Goal: Task Accomplishment & Management: Manage account settings

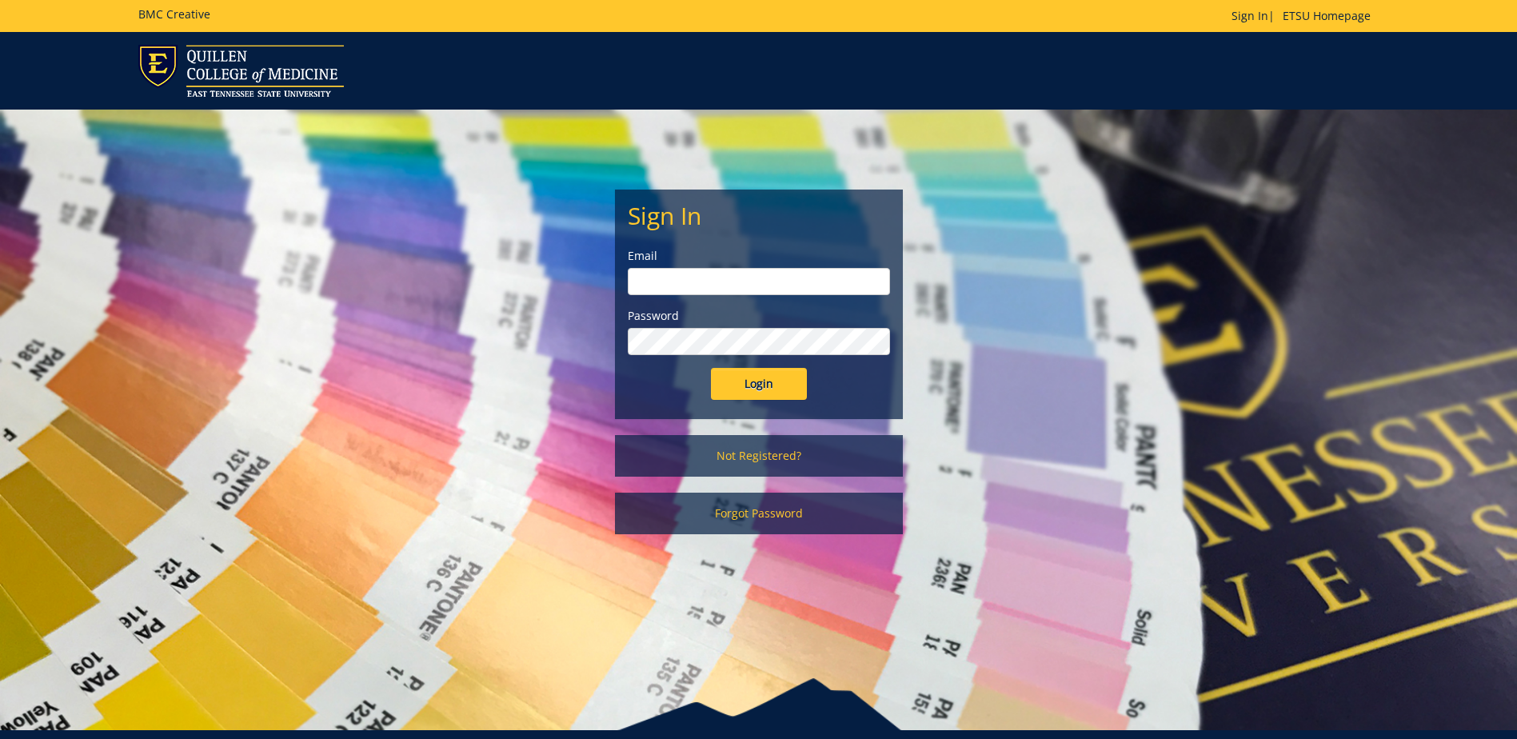
type input "[EMAIL_ADDRESS][DOMAIN_NAME]"
click at [760, 375] on input "Login" at bounding box center [759, 384] width 96 height 32
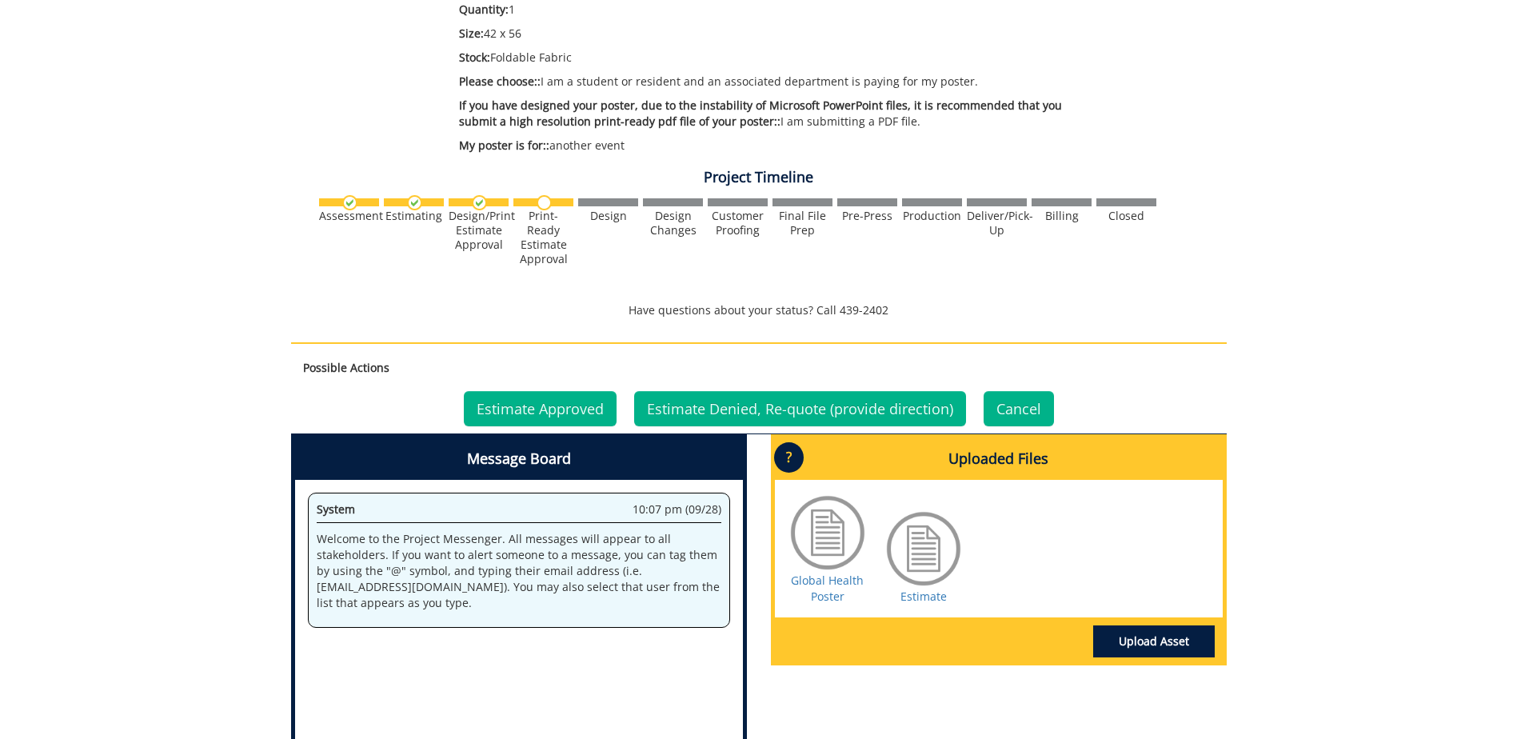
scroll to position [400, 0]
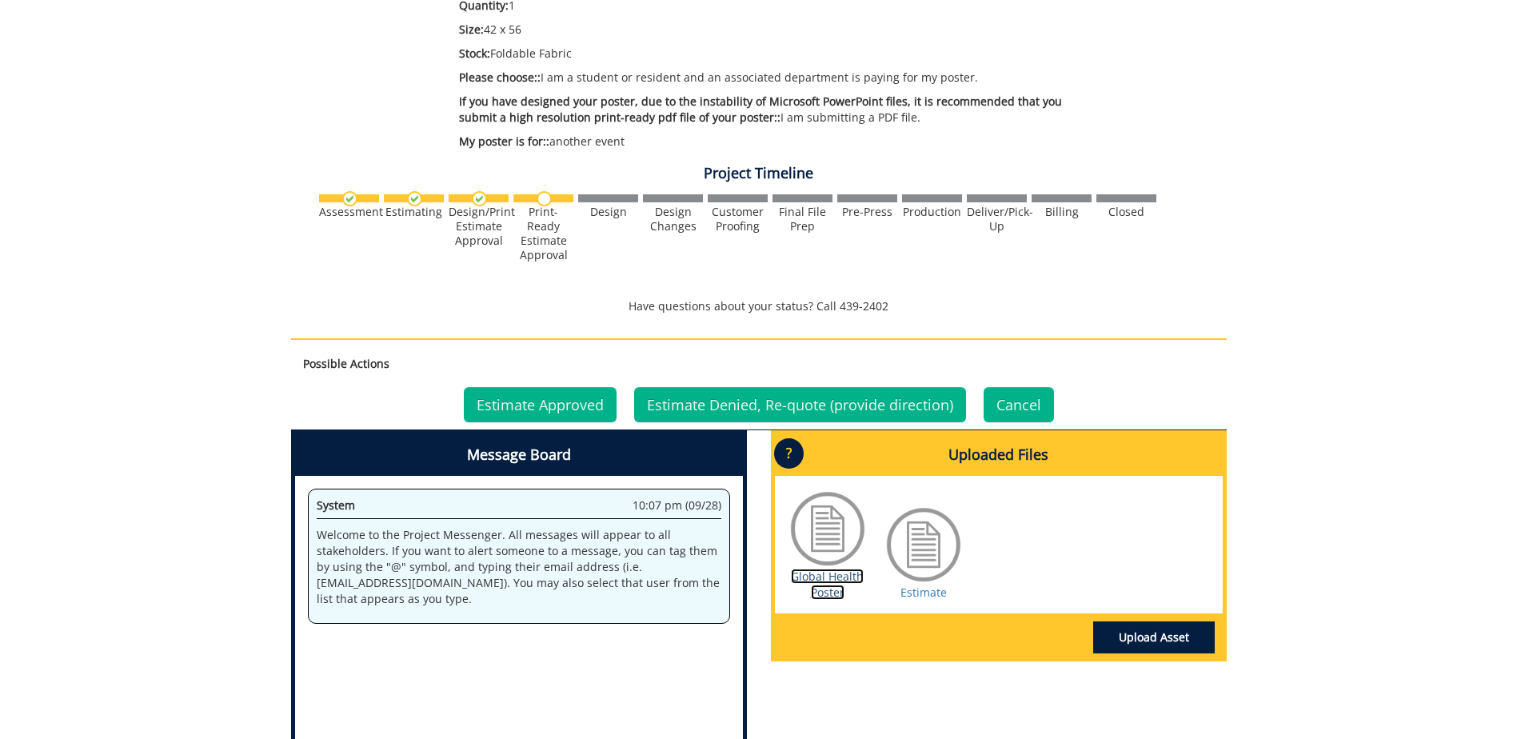
click at [828, 578] on link "Global Health Poster" at bounding box center [827, 584] width 73 height 31
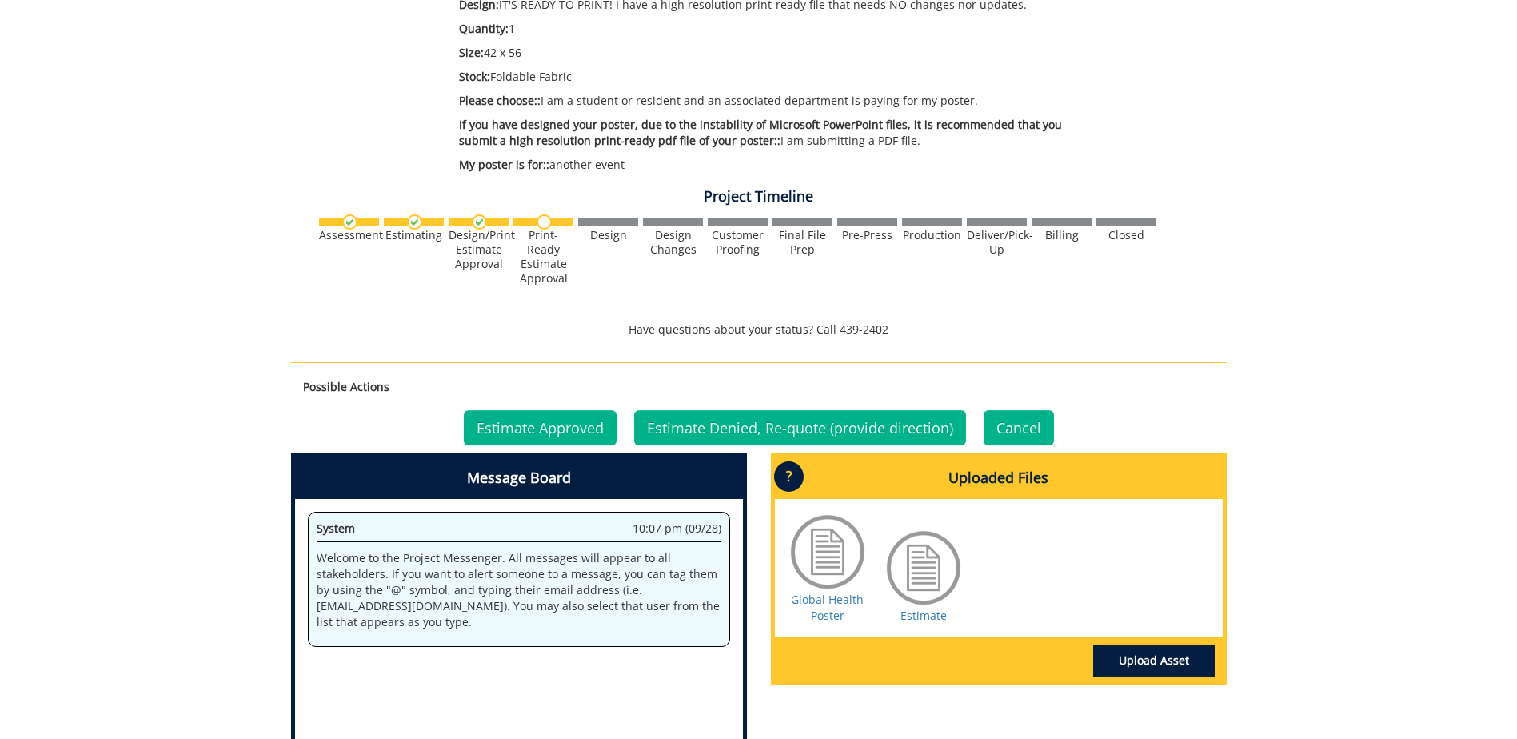
scroll to position [400, 0]
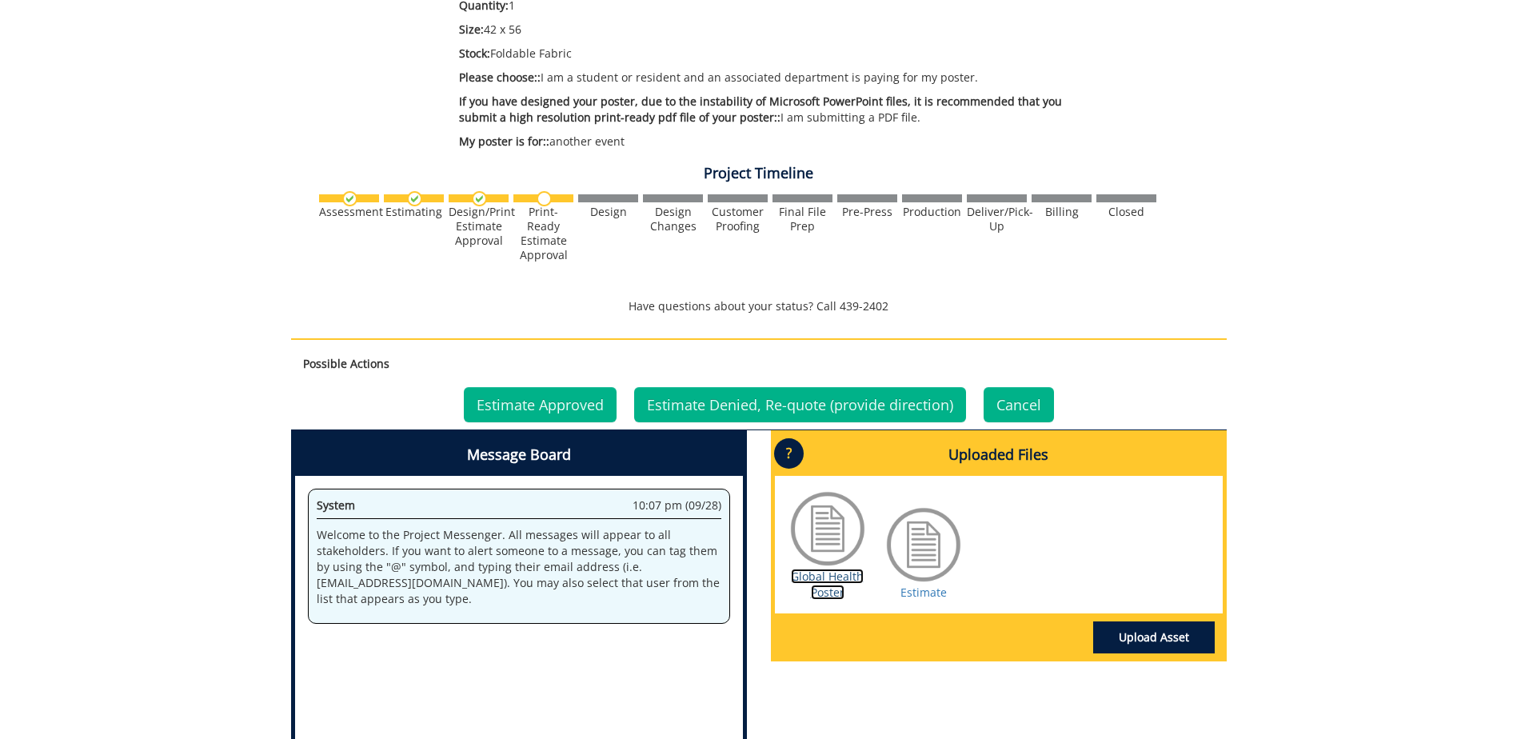
click at [822, 578] on link "Global Health Poster" at bounding box center [827, 584] width 73 height 31
click at [558, 406] on link "Estimate Approved" at bounding box center [540, 404] width 153 height 35
